Goal: Task Accomplishment & Management: Manage account settings

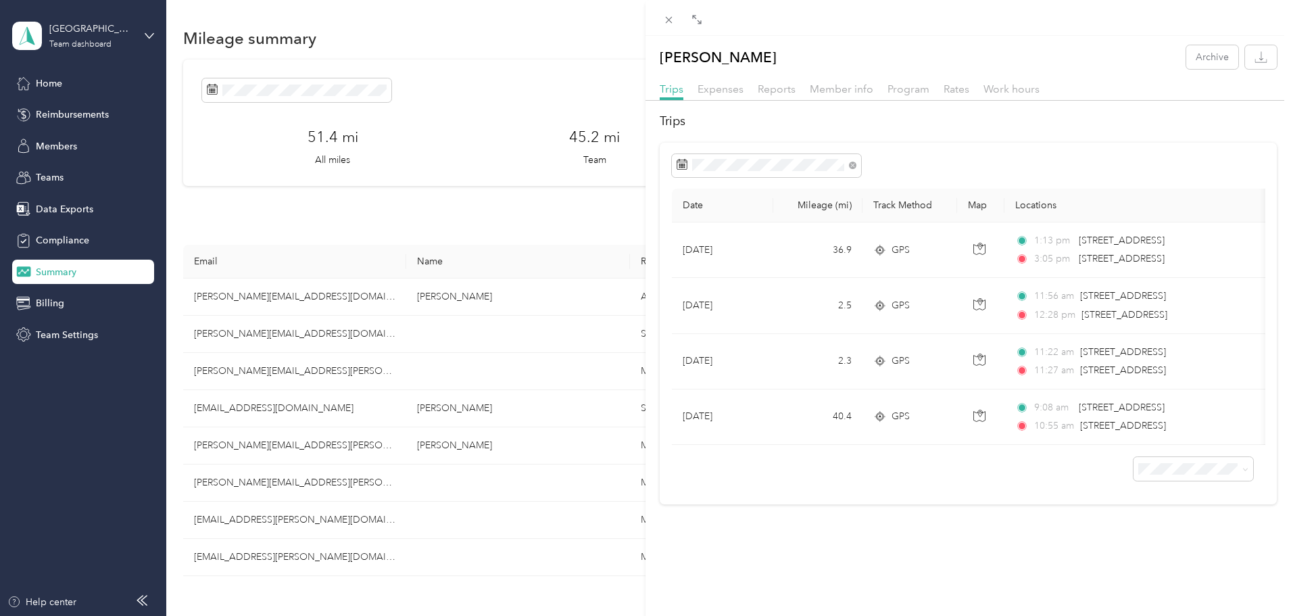
click at [55, 270] on div "Steve Howell Archive Trips Expenses Reports Member info Program Rates Work hour…" at bounding box center [645, 308] width 1291 height 616
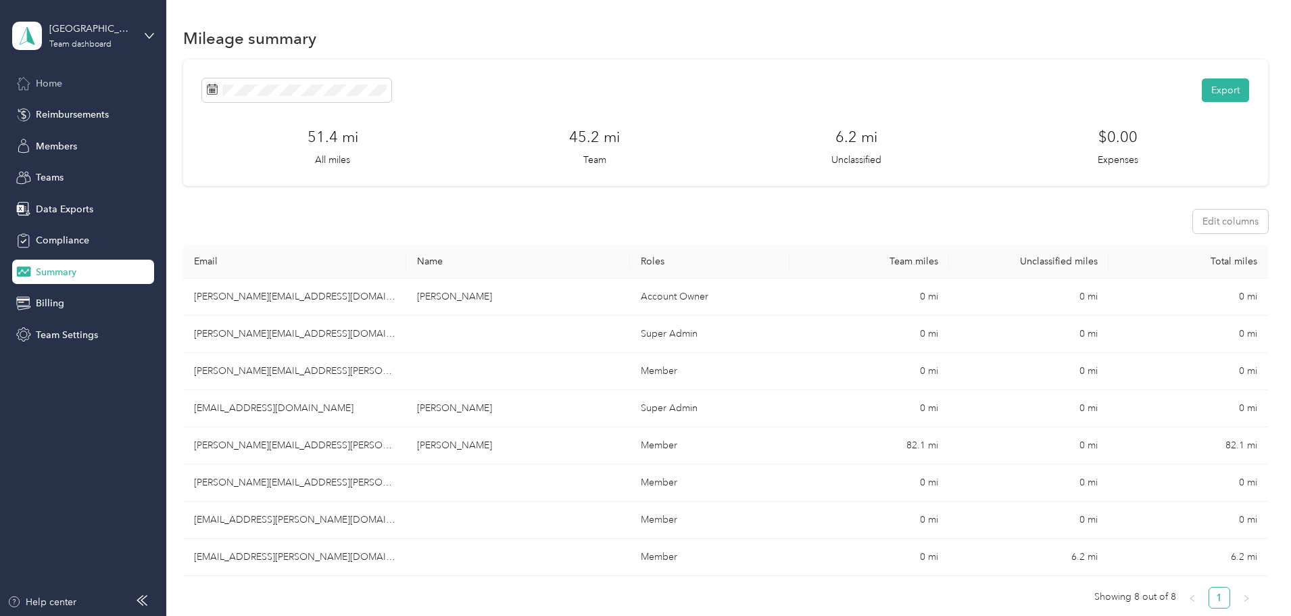
click at [70, 74] on div "Home" at bounding box center [83, 83] width 142 height 24
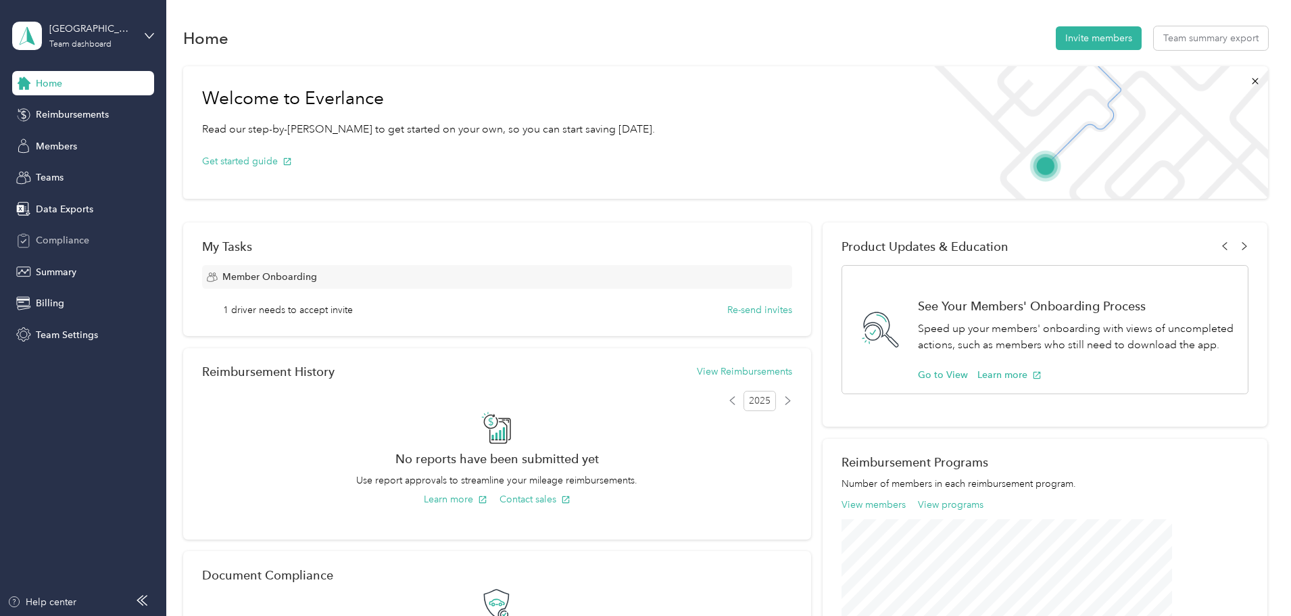
click at [66, 246] on span "Compliance" at bounding box center [62, 240] width 53 height 14
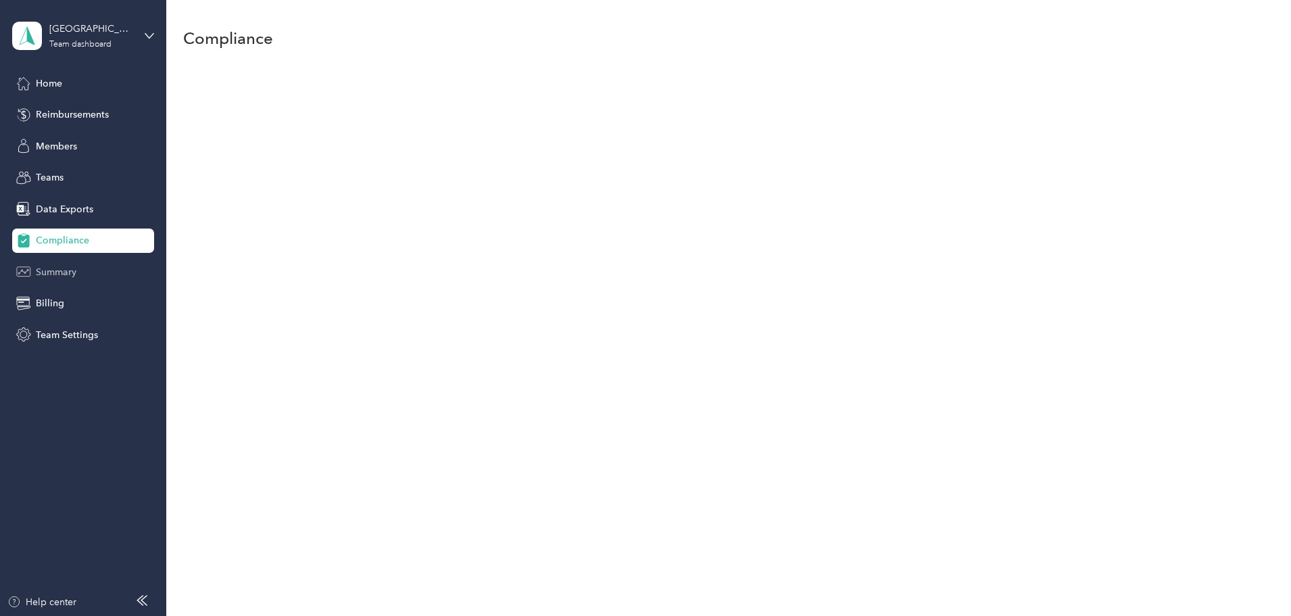
click at [61, 271] on span "Summary" at bounding box center [56, 272] width 41 height 14
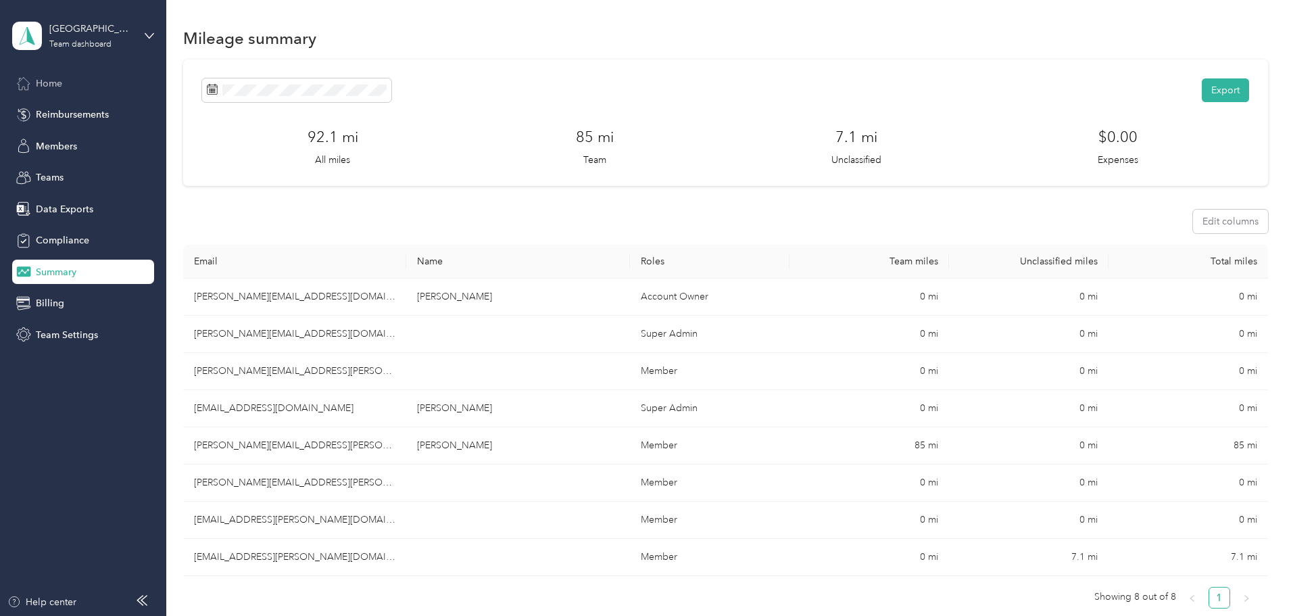
click at [62, 83] on span "Home" at bounding box center [49, 83] width 26 height 14
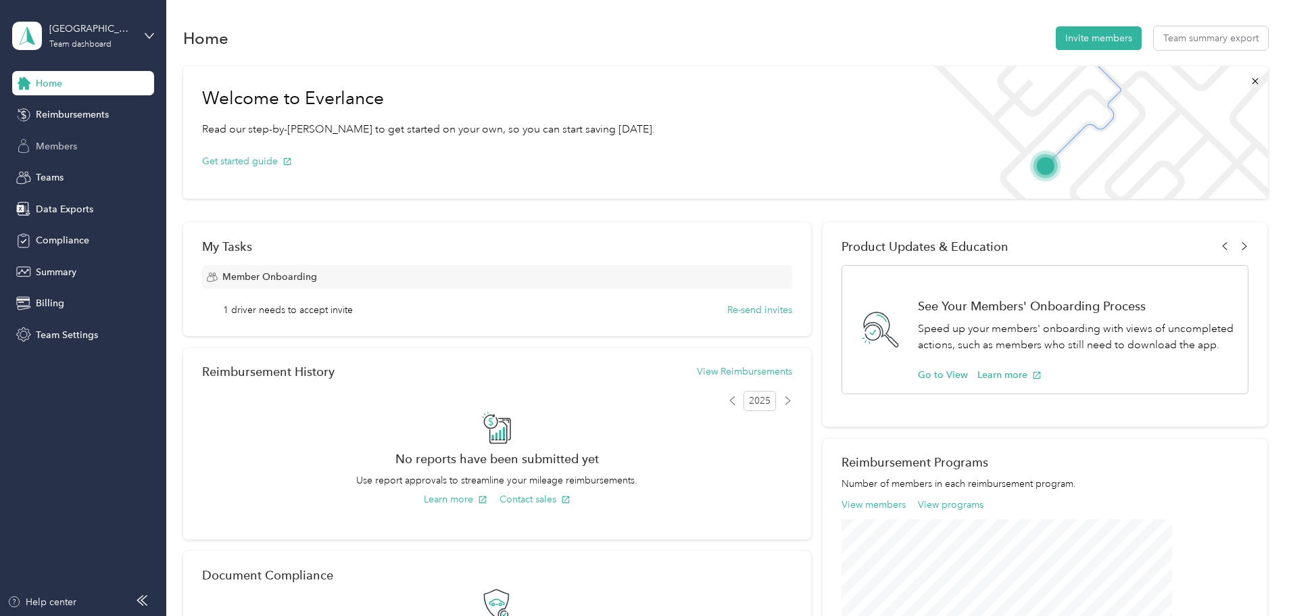
click at [52, 146] on span "Members" at bounding box center [56, 146] width 41 height 14
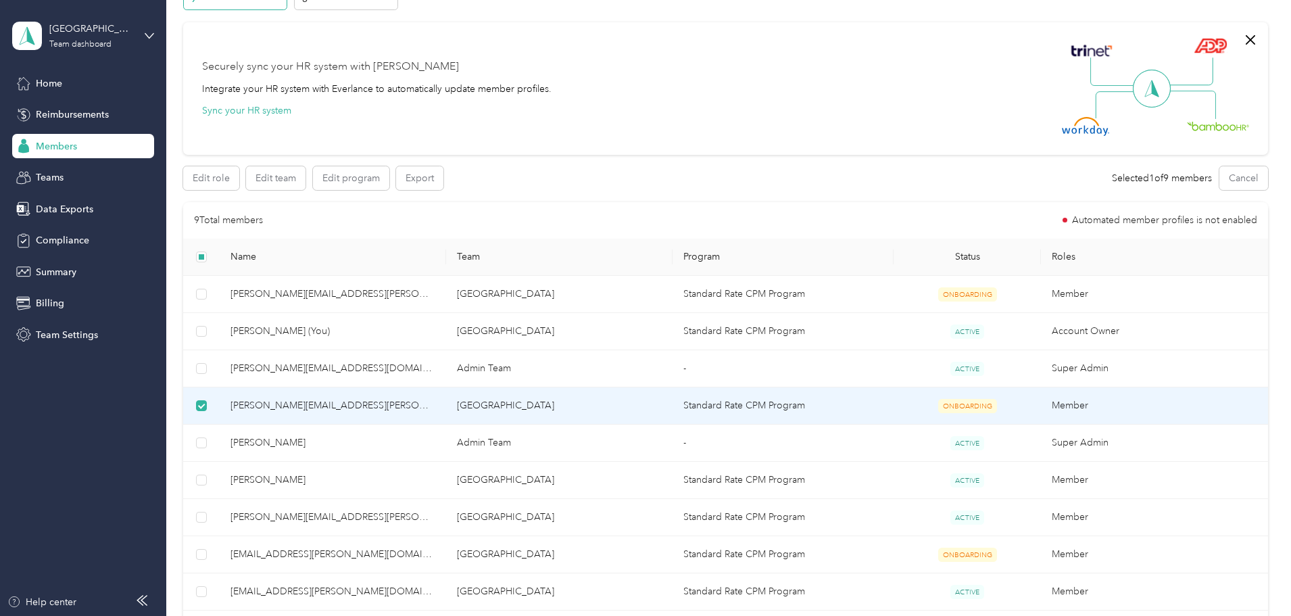
scroll to position [68, 0]
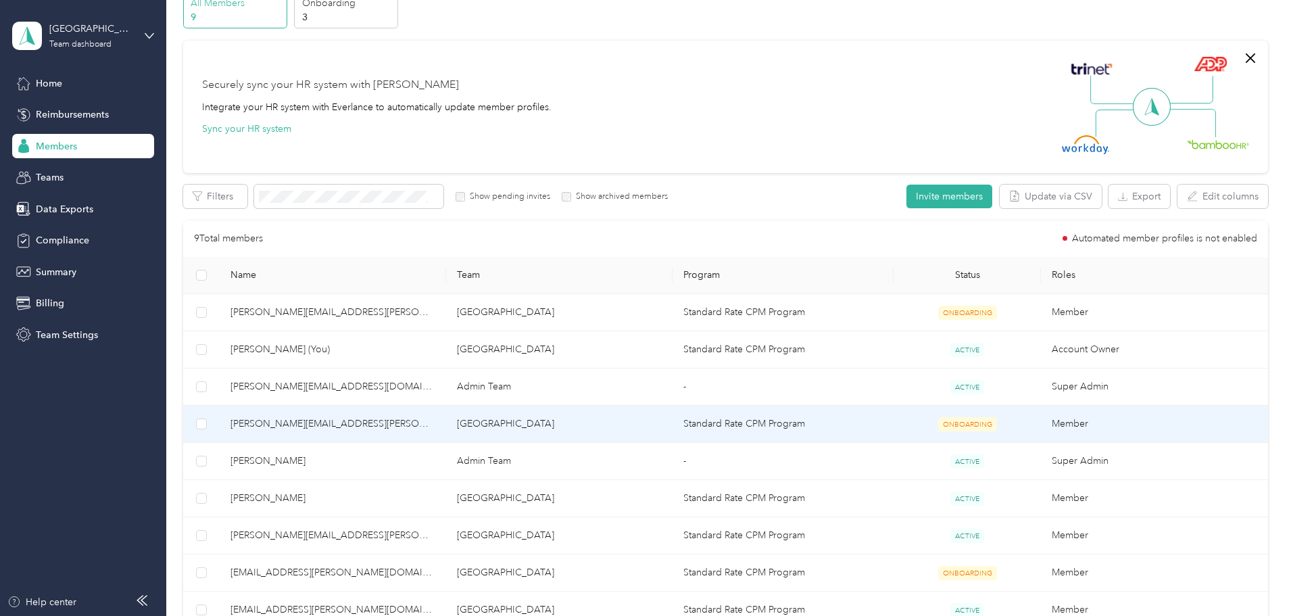
click at [435, 423] on span "[PERSON_NAME][EMAIL_ADDRESS][PERSON_NAME][DOMAIN_NAME]" at bounding box center [332, 423] width 205 height 15
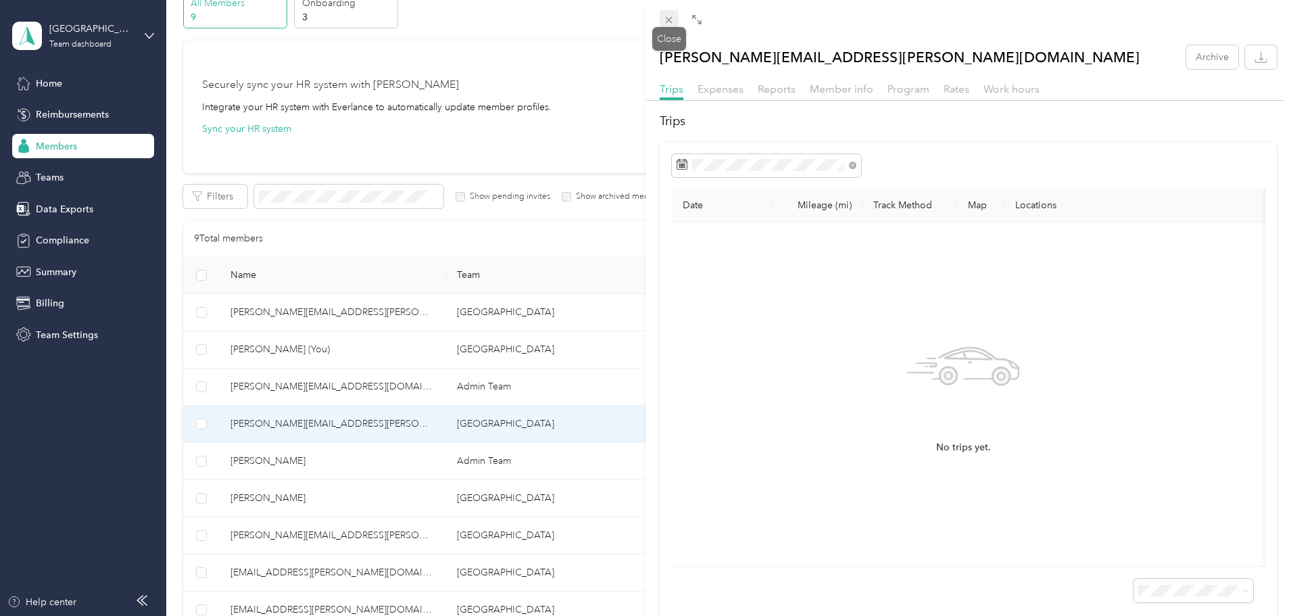
click at [673, 18] on icon at bounding box center [668, 19] width 11 height 11
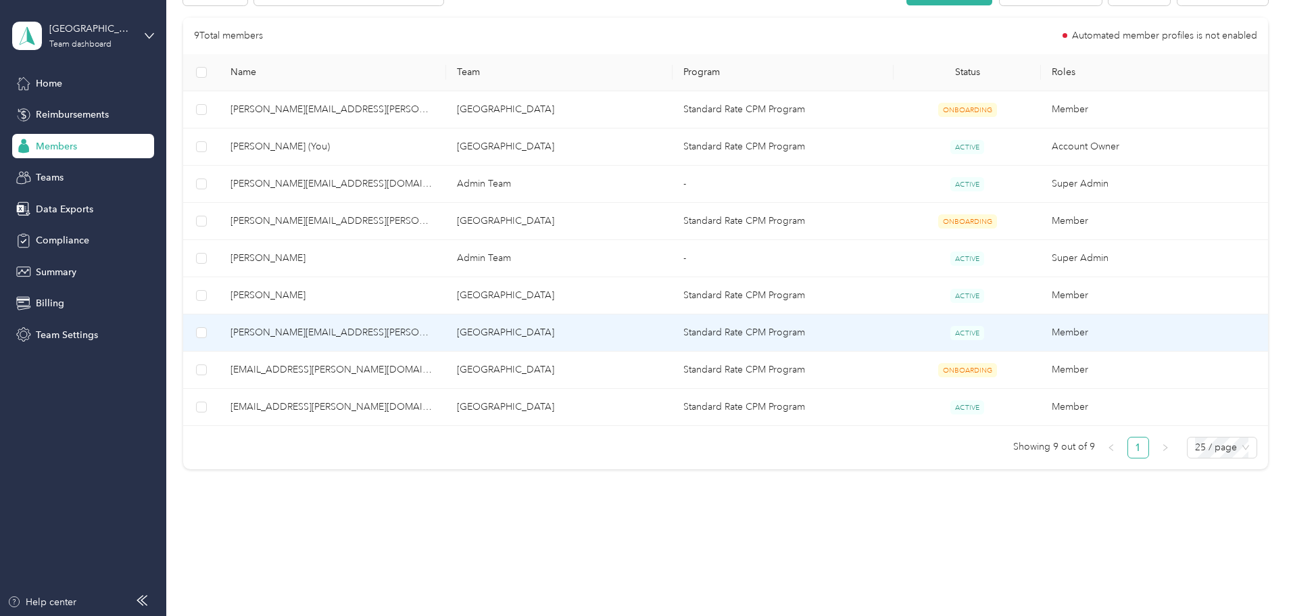
scroll to position [203, 0]
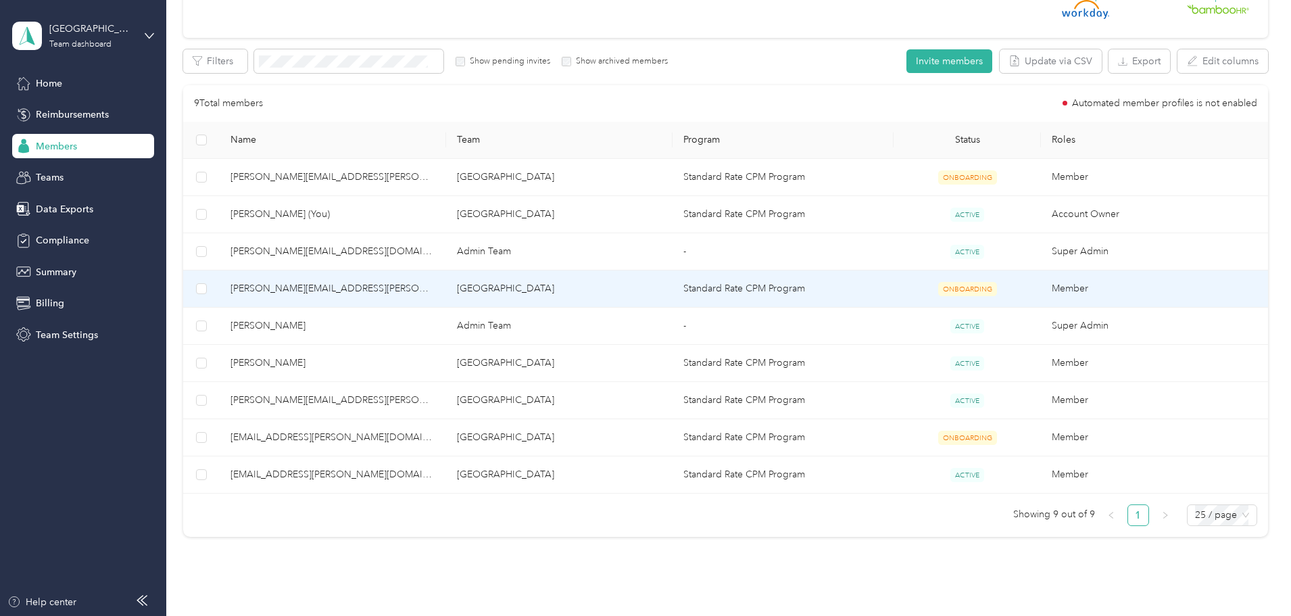
click at [585, 287] on td "[GEOGRAPHIC_DATA]" at bounding box center [559, 288] width 226 height 37
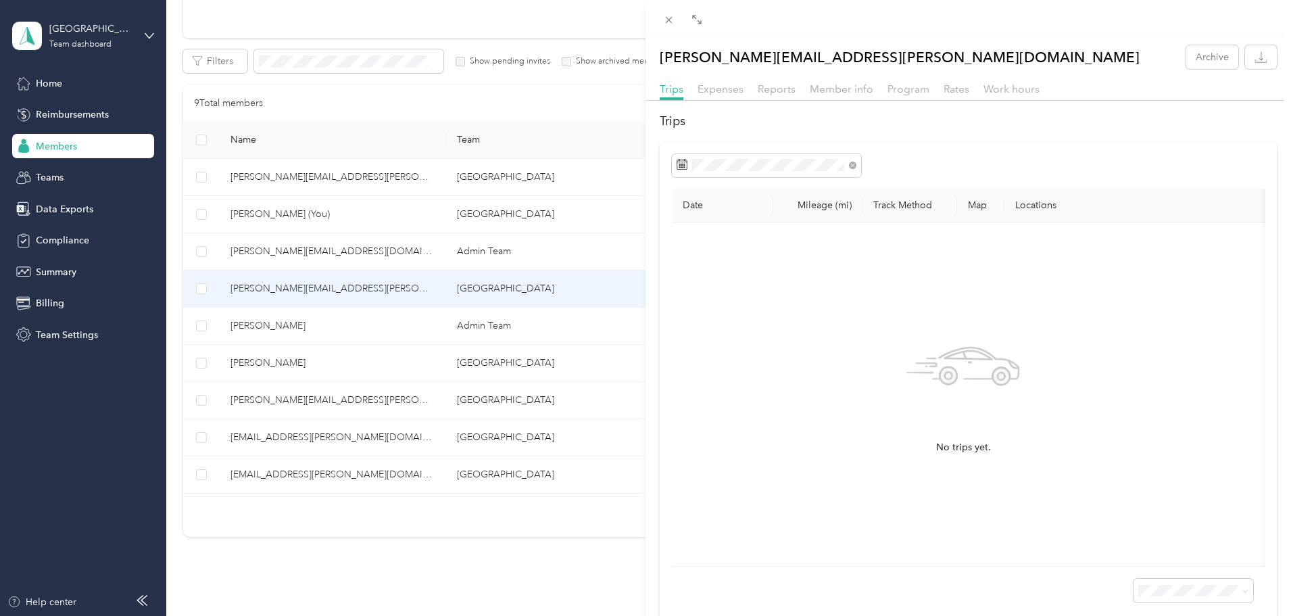
click at [286, 289] on div "[PERSON_NAME][EMAIL_ADDRESS][PERSON_NAME][DOMAIN_NAME] Archive Trips Expenses R…" at bounding box center [645, 308] width 1291 height 616
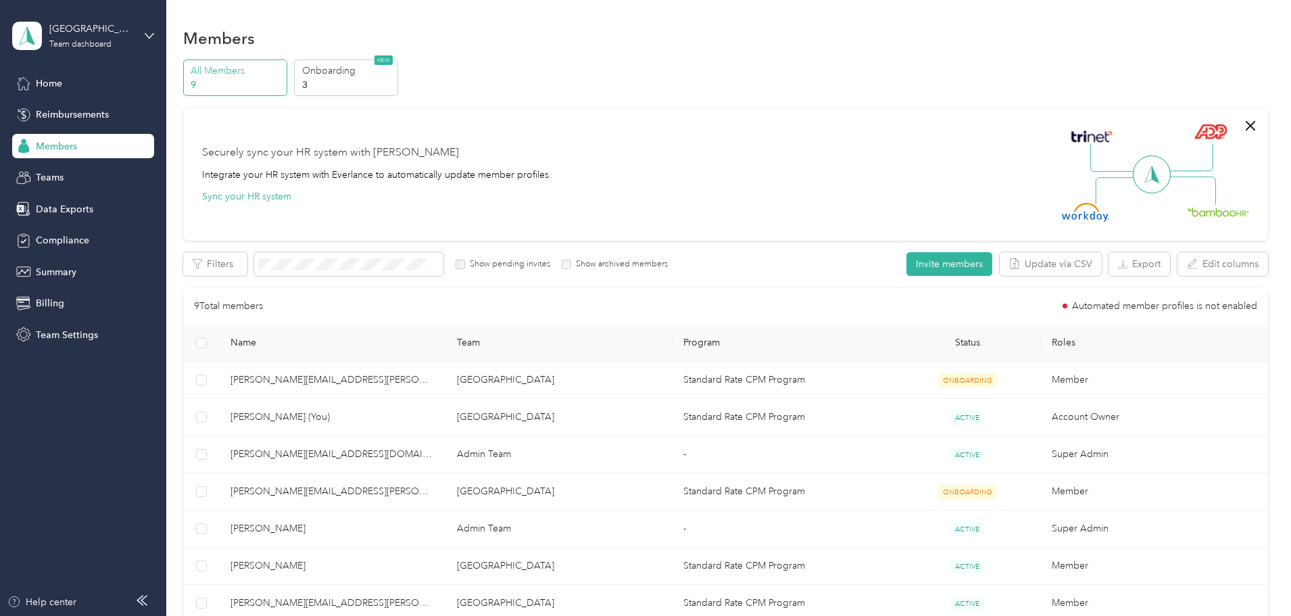
click at [447, 109] on div "Securely sync your HR system with Everlance Integrate your HR system with Everl…" at bounding box center [725, 174] width 1085 height 132
click at [394, 78] on p "3" at bounding box center [348, 85] width 92 height 14
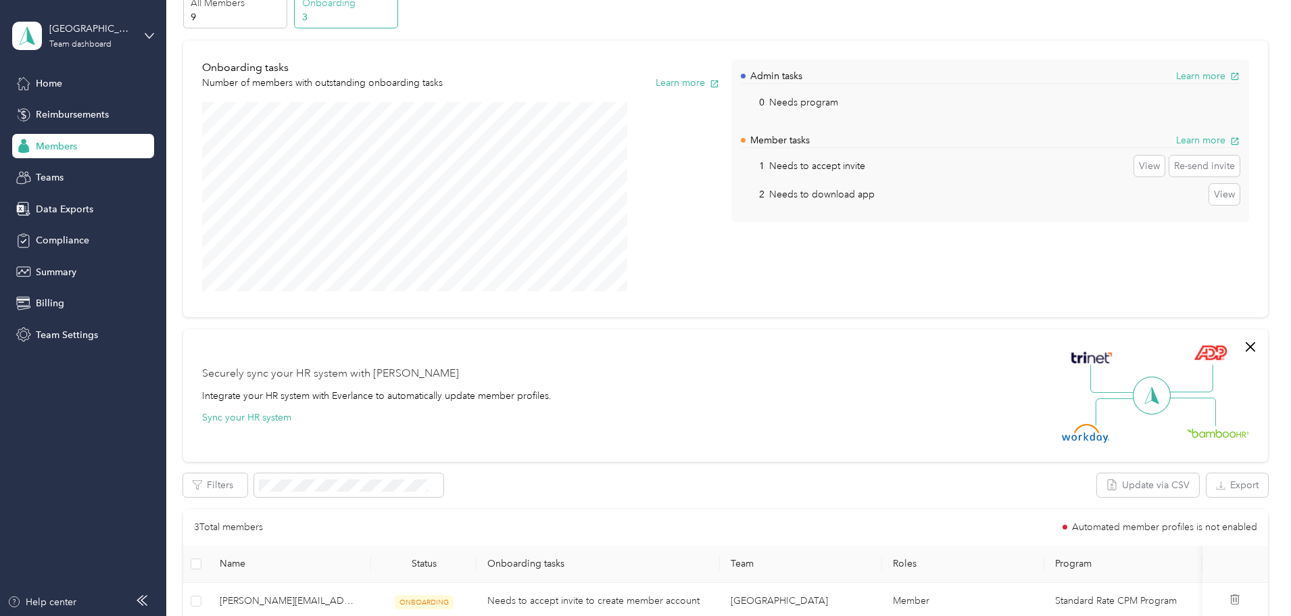
scroll to position [135, 0]
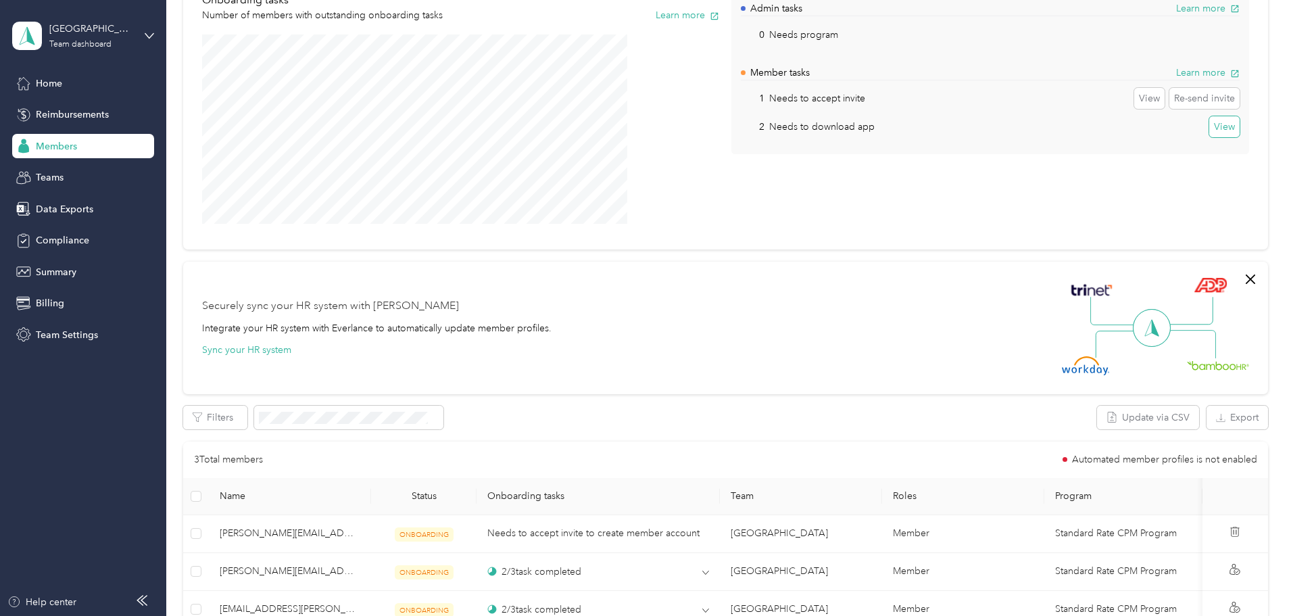
click at [1209, 125] on button "View" at bounding box center [1224, 127] width 30 height 22
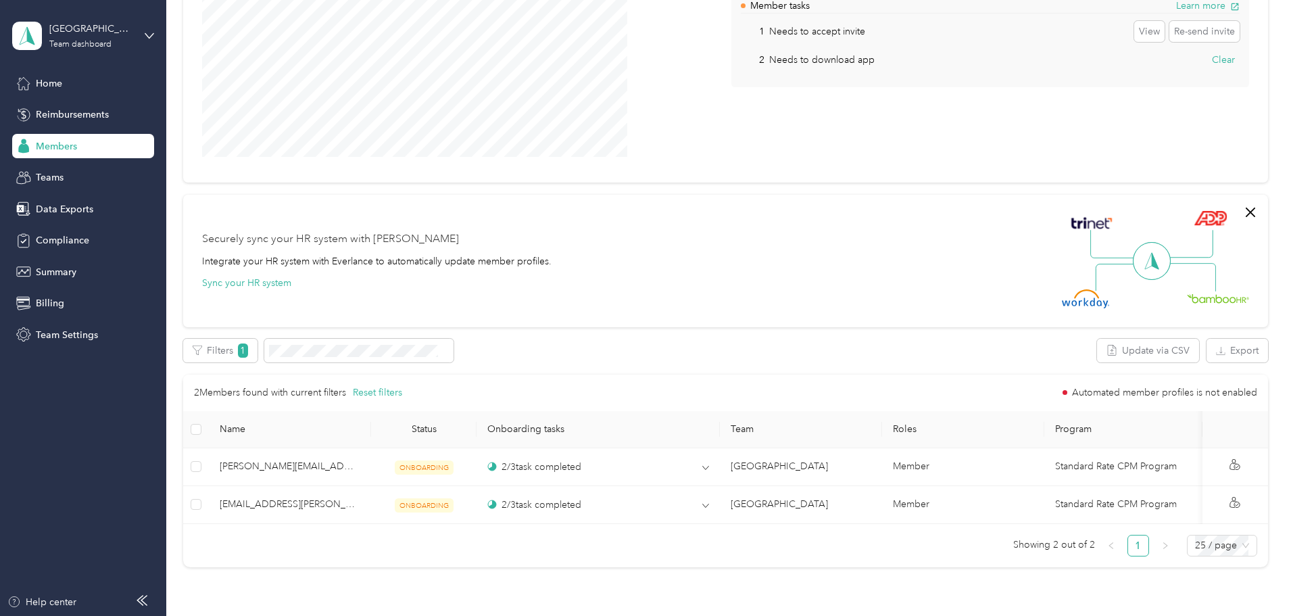
scroll to position [203, 0]
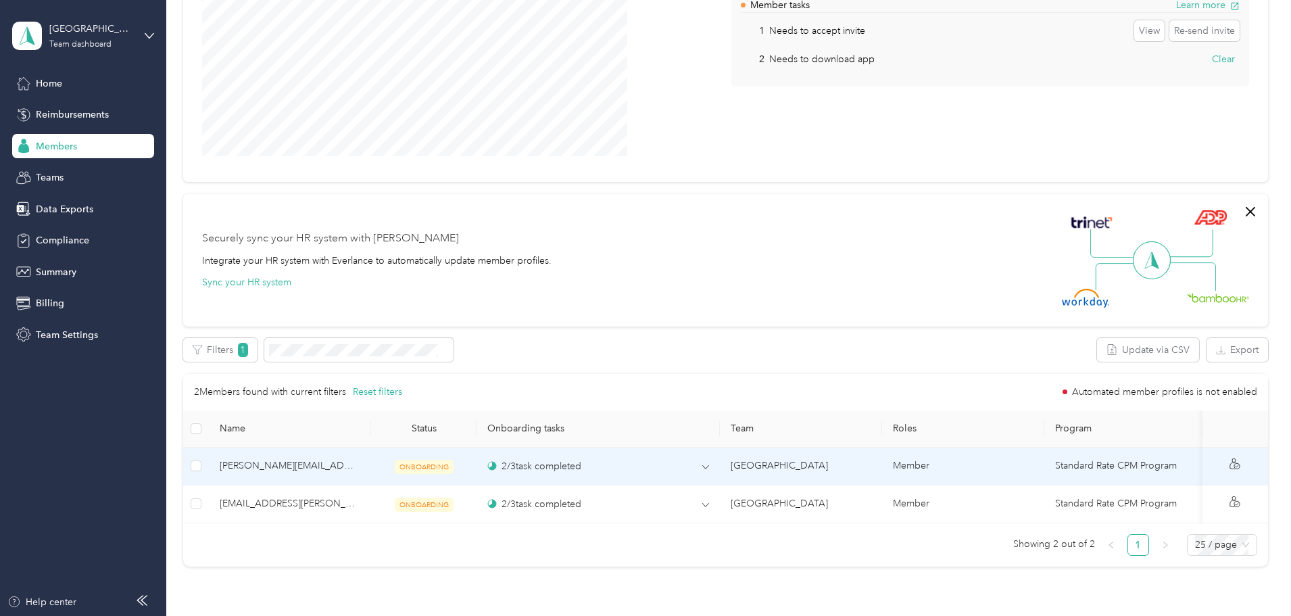
click at [711, 466] on td "2 / 3 task completed" at bounding box center [597, 466] width 243 height 38
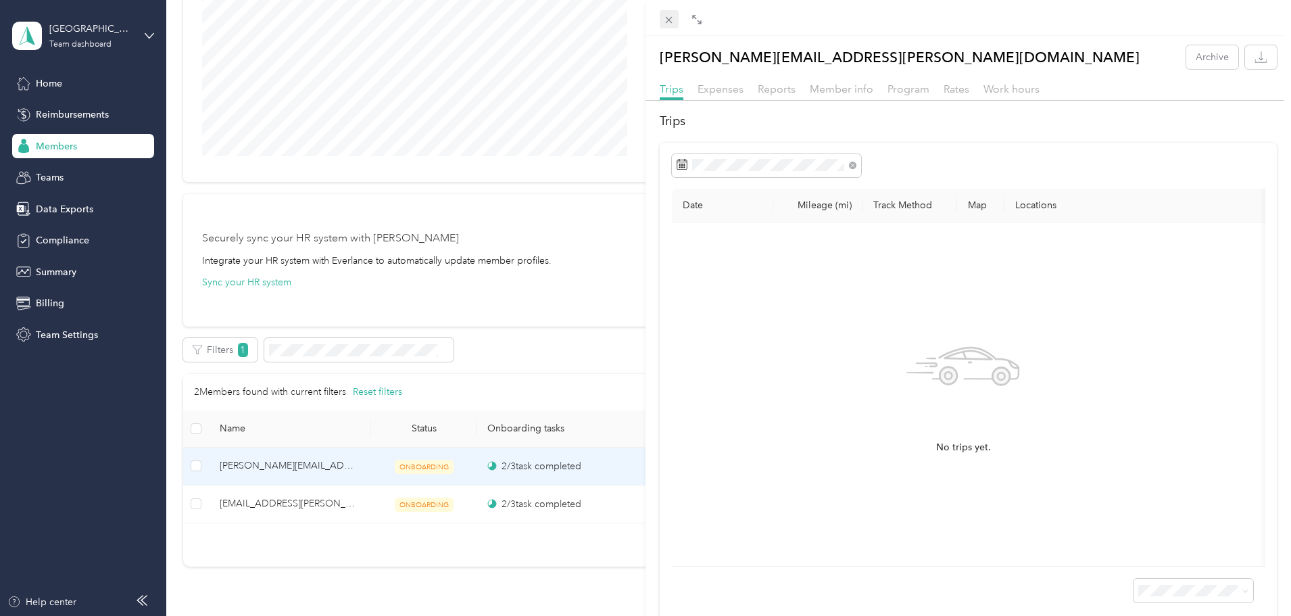
click at [672, 17] on icon at bounding box center [668, 19] width 11 height 11
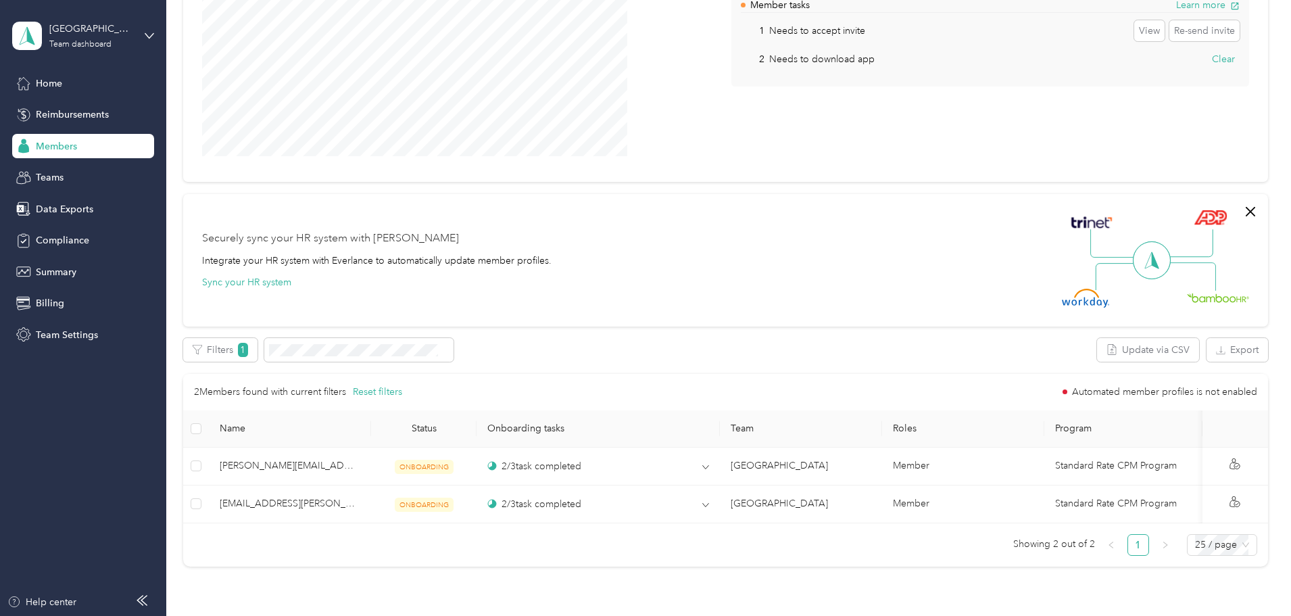
click at [550, 458] on td "2 / 3 task completed" at bounding box center [597, 466] width 243 height 38
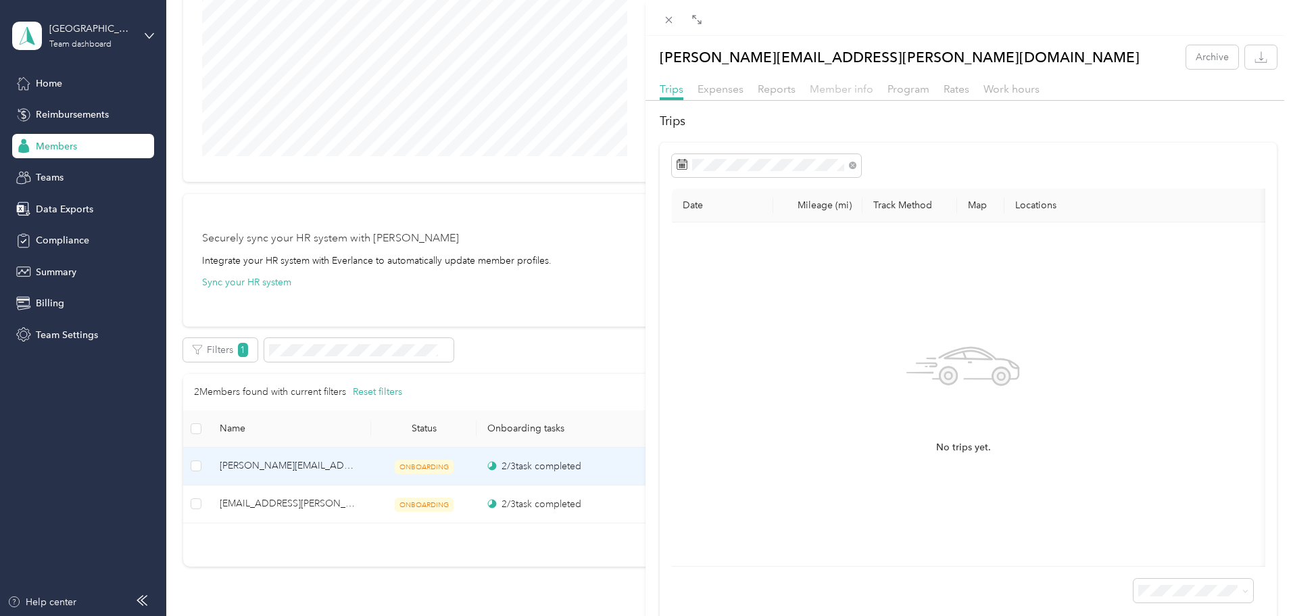
click at [825, 91] on span "Member info" at bounding box center [842, 88] width 64 height 13
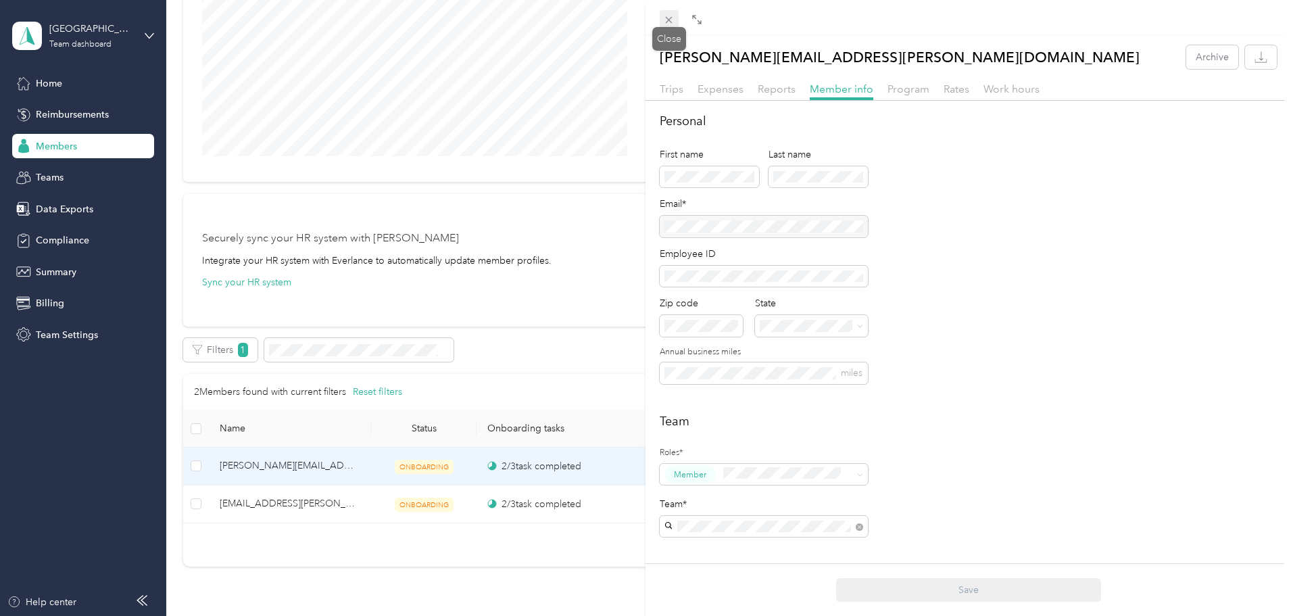
click at [670, 22] on icon at bounding box center [668, 19] width 11 height 11
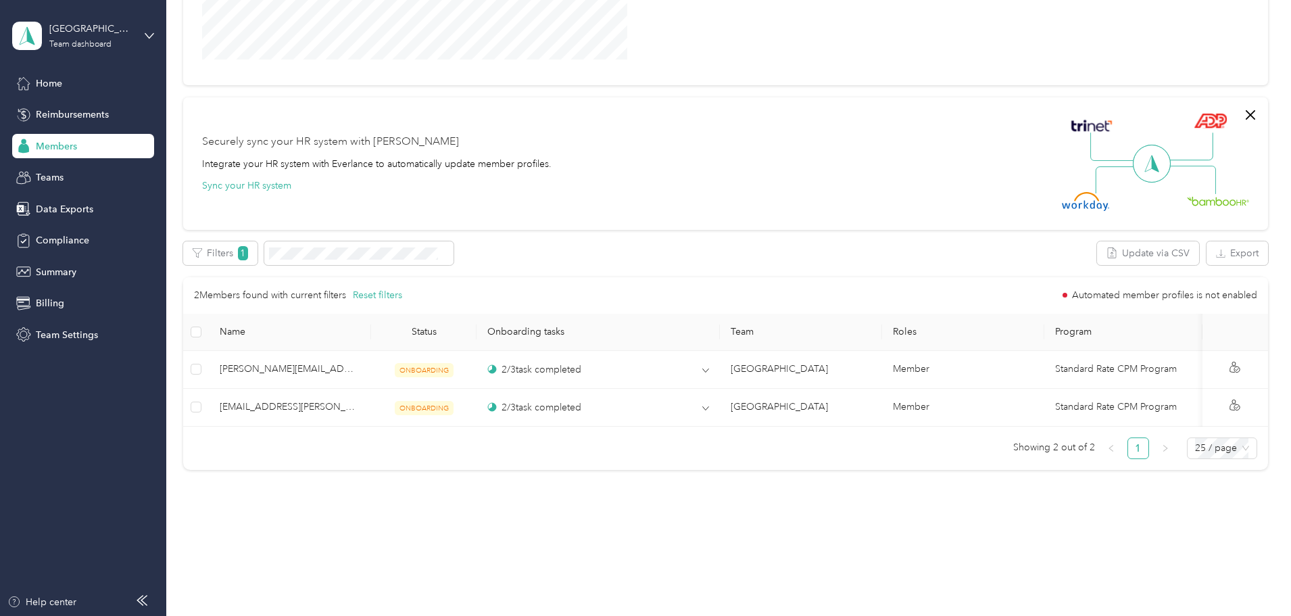
scroll to position [315, 0]
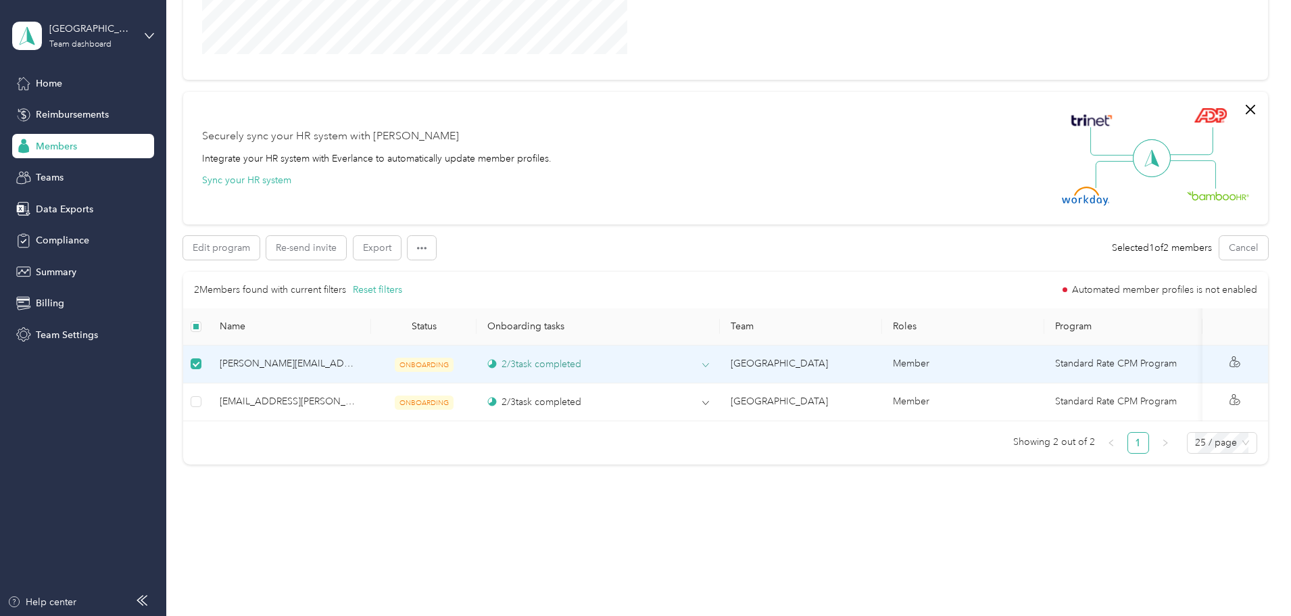
click at [702, 357] on div "2 / 3 task completed" at bounding box center [598, 364] width 222 height 14
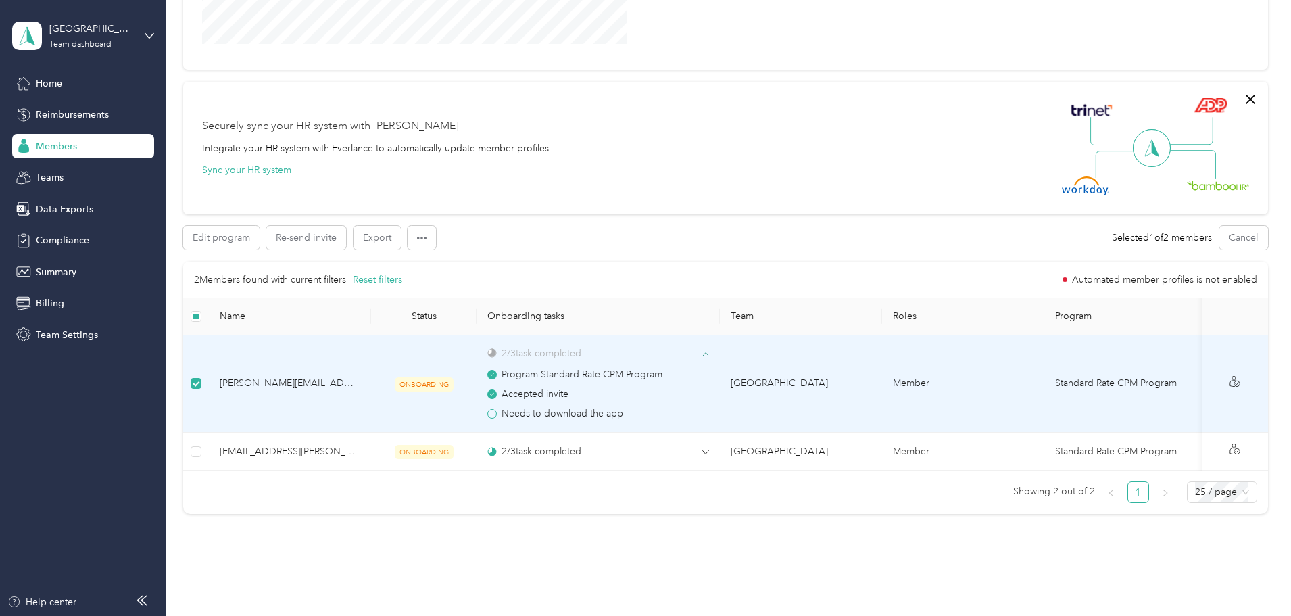
click at [703, 352] on icon at bounding box center [705, 354] width 7 height 7
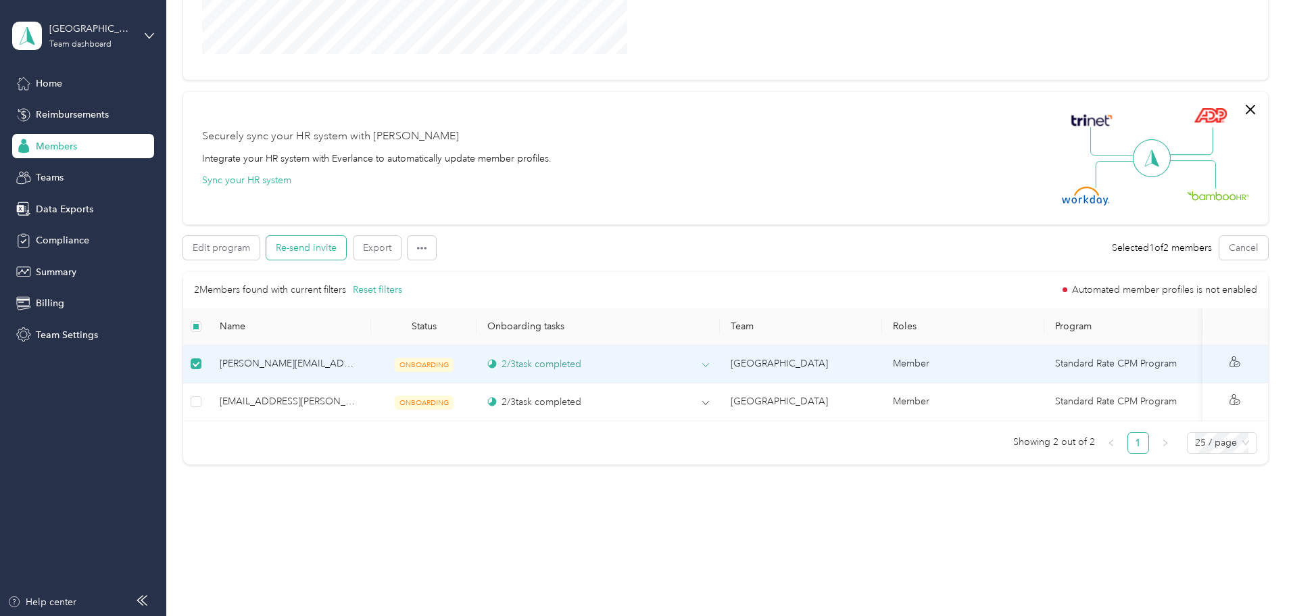
click at [346, 240] on button "Re-send invite" at bounding box center [306, 248] width 80 height 24
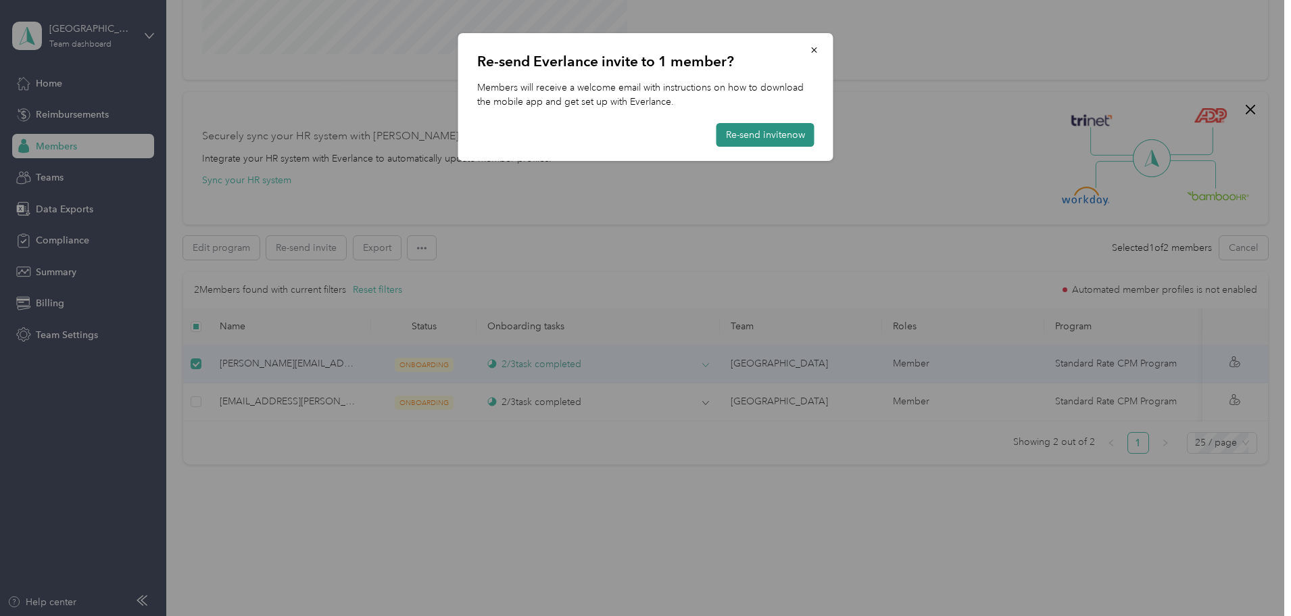
click at [768, 139] on button "Re-send invite now" at bounding box center [765, 135] width 98 height 24
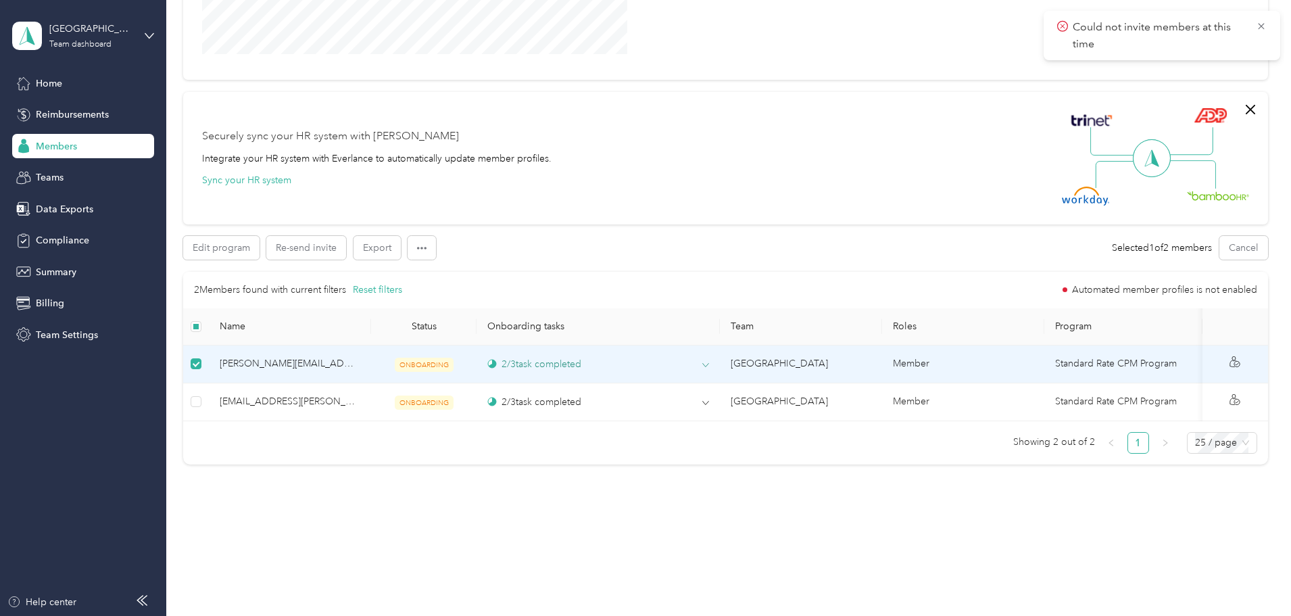
click at [1150, 39] on p "Could not invite members at this time" at bounding box center [1159, 35] width 173 height 33
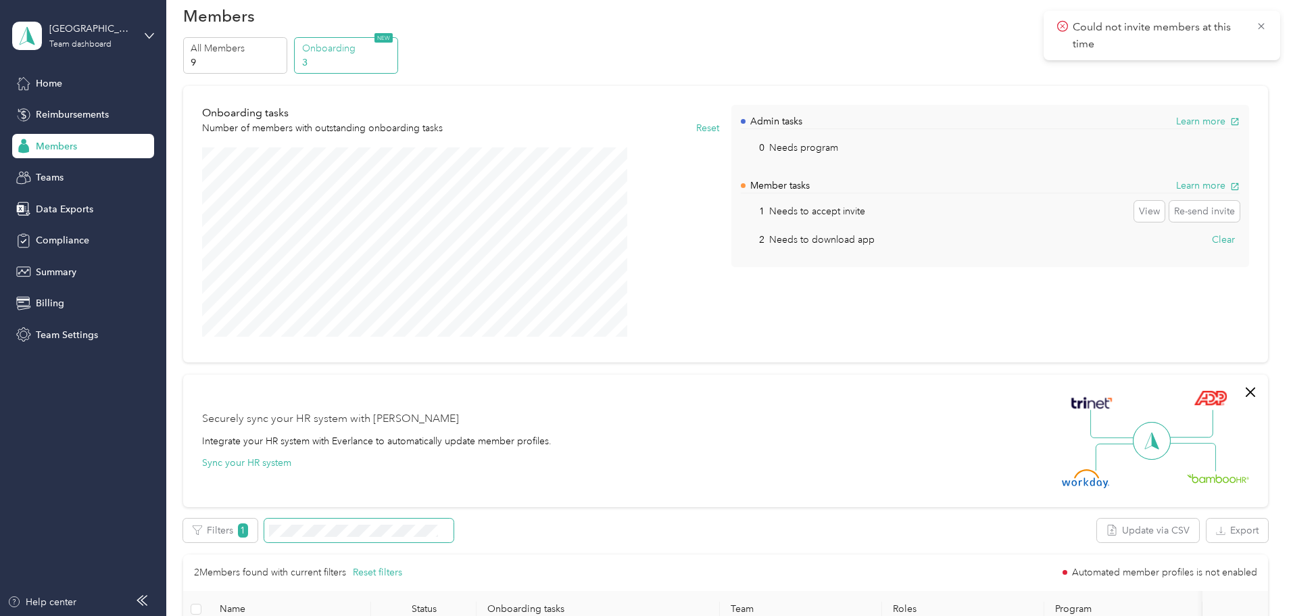
scroll to position [0, 0]
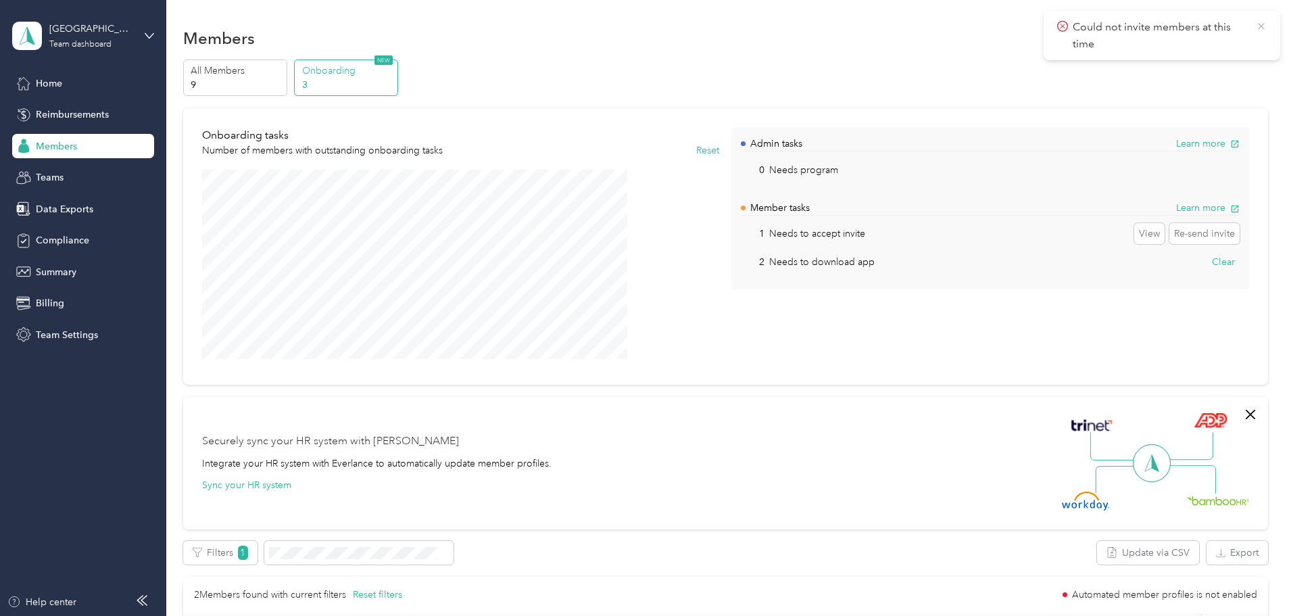
click at [1260, 23] on icon at bounding box center [1261, 26] width 11 height 12
click at [37, 81] on span "Home" at bounding box center [49, 83] width 26 height 14
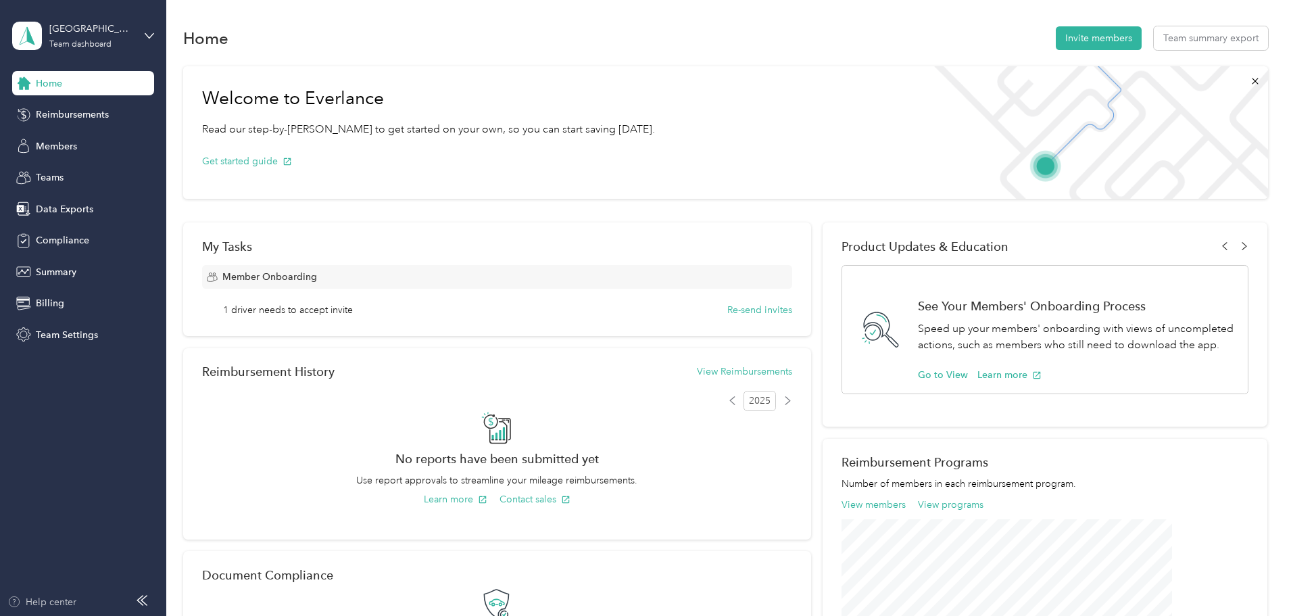
click at [59, 606] on div "Help center" at bounding box center [41, 602] width 69 height 14
